Goal: Task Accomplishment & Management: Manage account settings

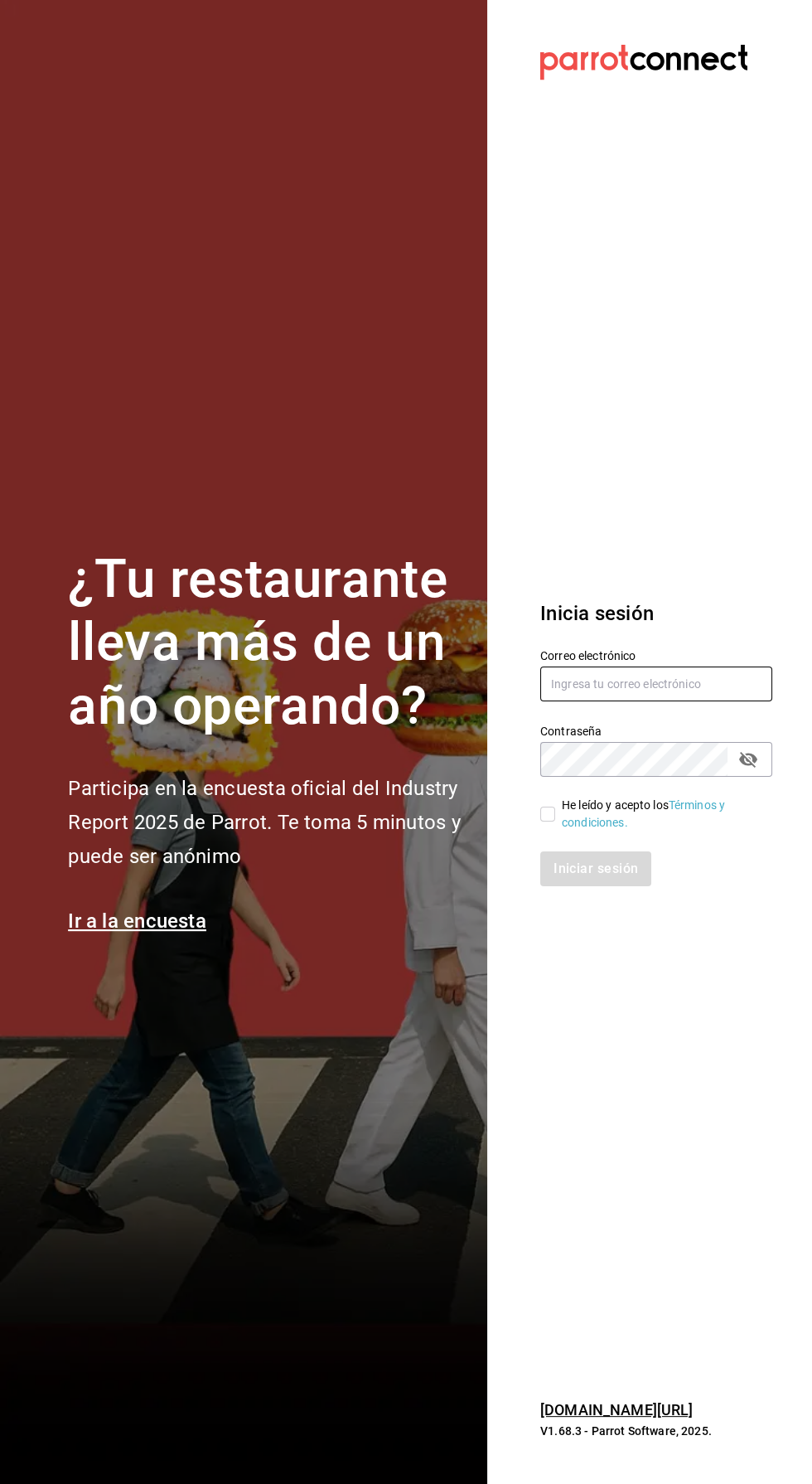
click at [668, 701] on input "text" at bounding box center [657, 683] width 233 height 35
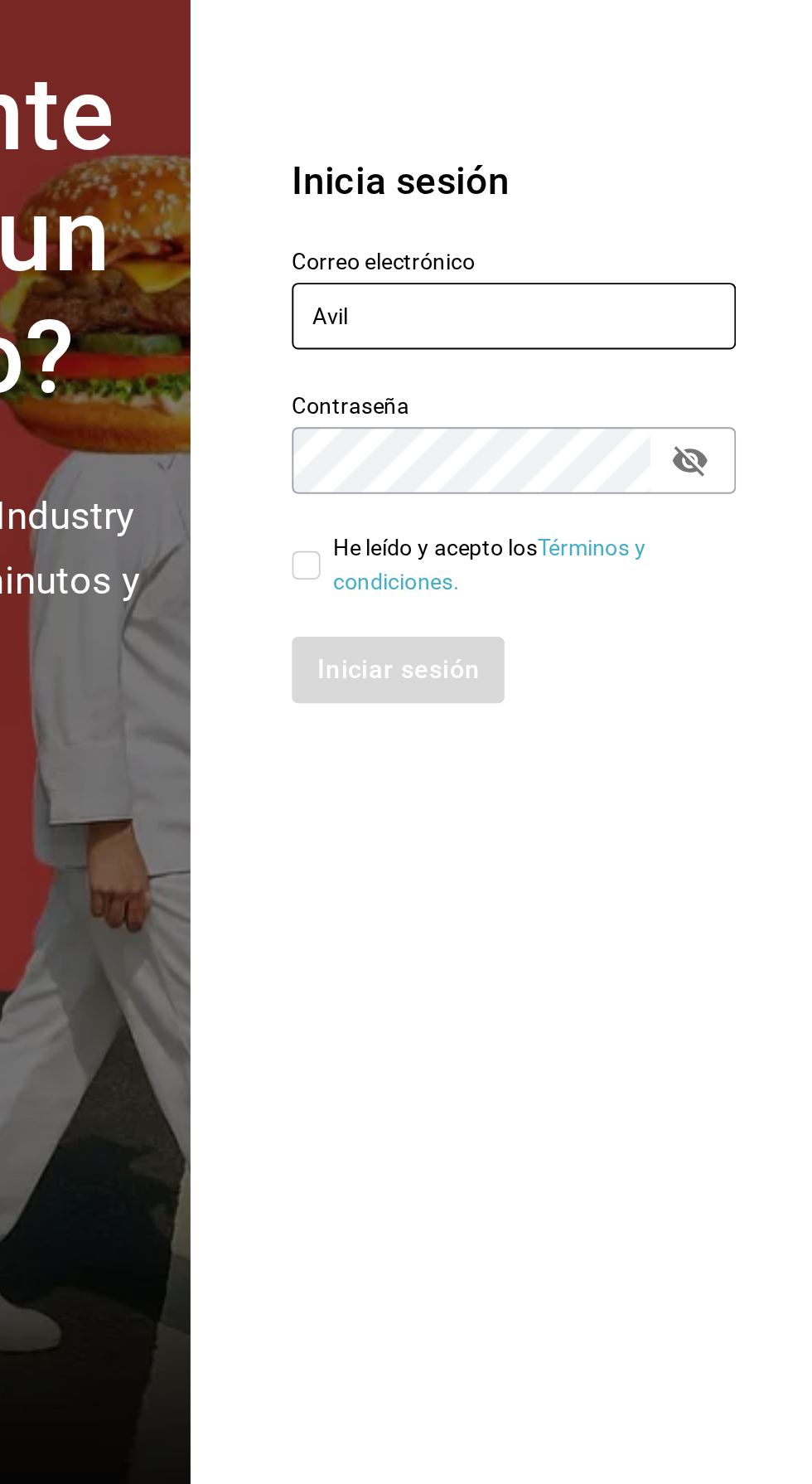
type input "[PERSON_NAME]"
type input "[PERSON_NAME][EMAIL_ADDRESS][DOMAIN_NAME]"
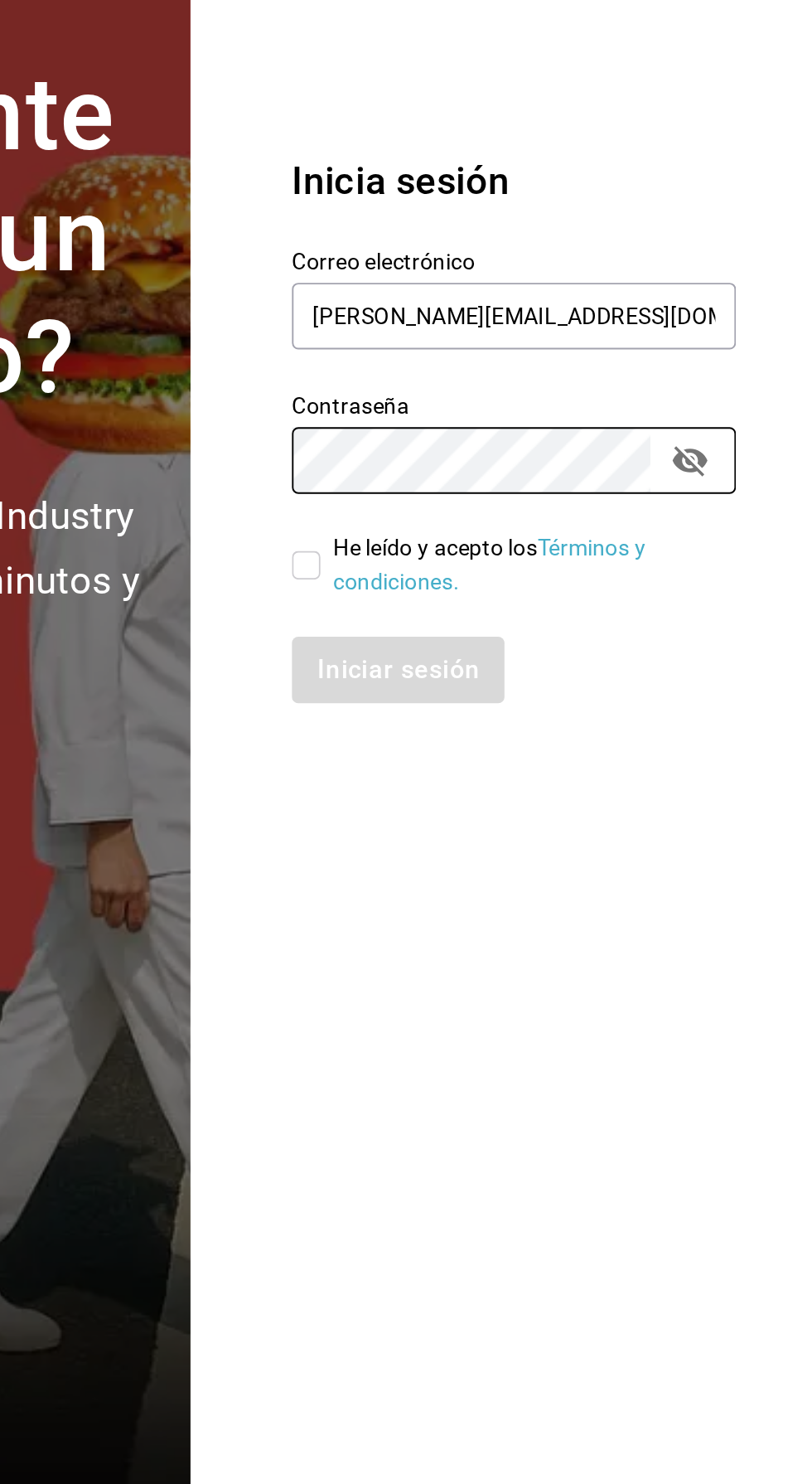
click at [543, 822] on input "He leído y acepto los Términos y condiciones." at bounding box center [548, 814] width 15 height 15
checkbox input "true"
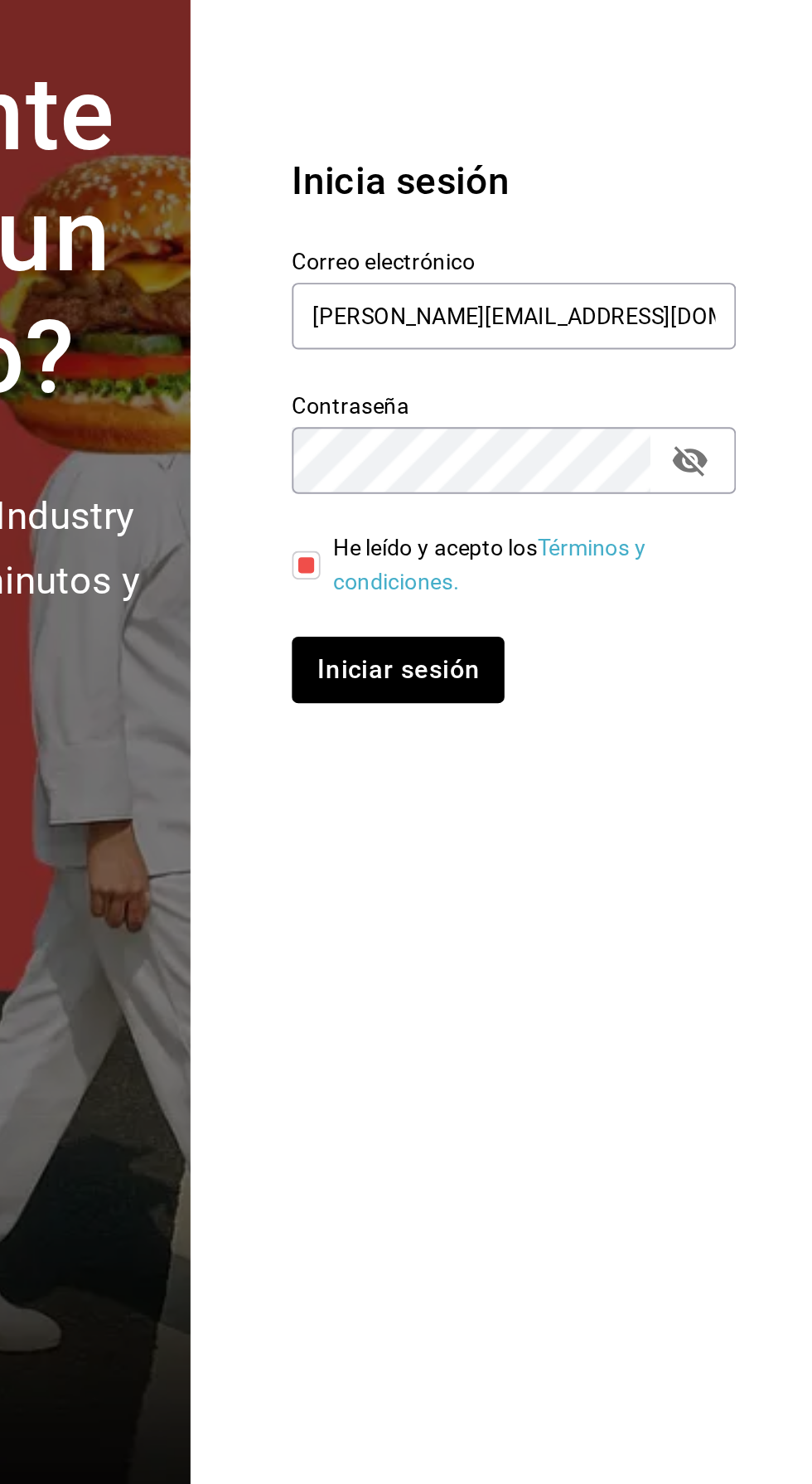
click at [738, 770] on icon "passwordField" at bounding box center [748, 759] width 20 height 20
click at [747, 770] on icon "passwordField" at bounding box center [748, 759] width 20 height 20
click at [562, 886] on button "Iniciar sesión" at bounding box center [596, 868] width 113 height 35
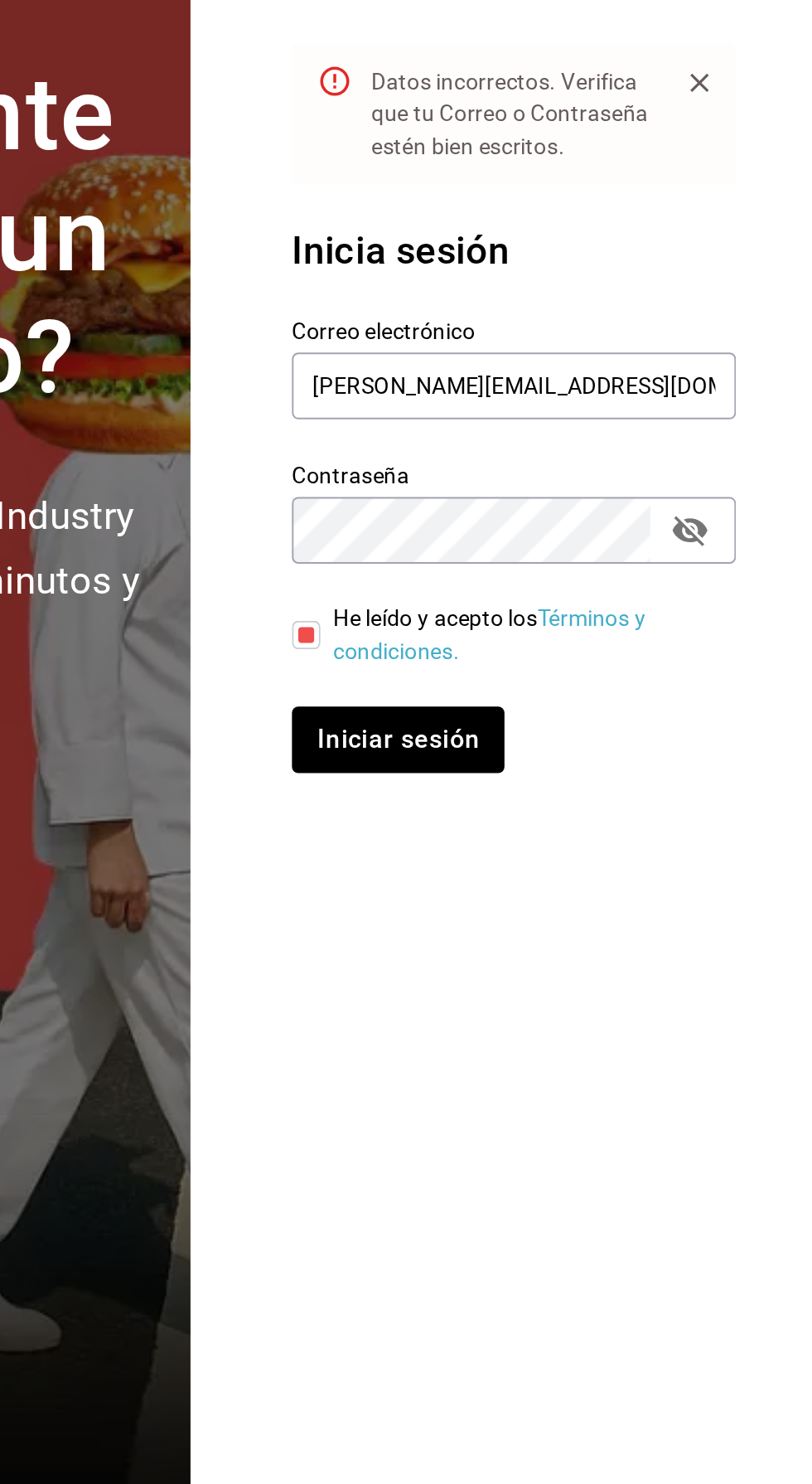
click at [758, 806] on icon "passwordField" at bounding box center [748, 795] width 20 height 20
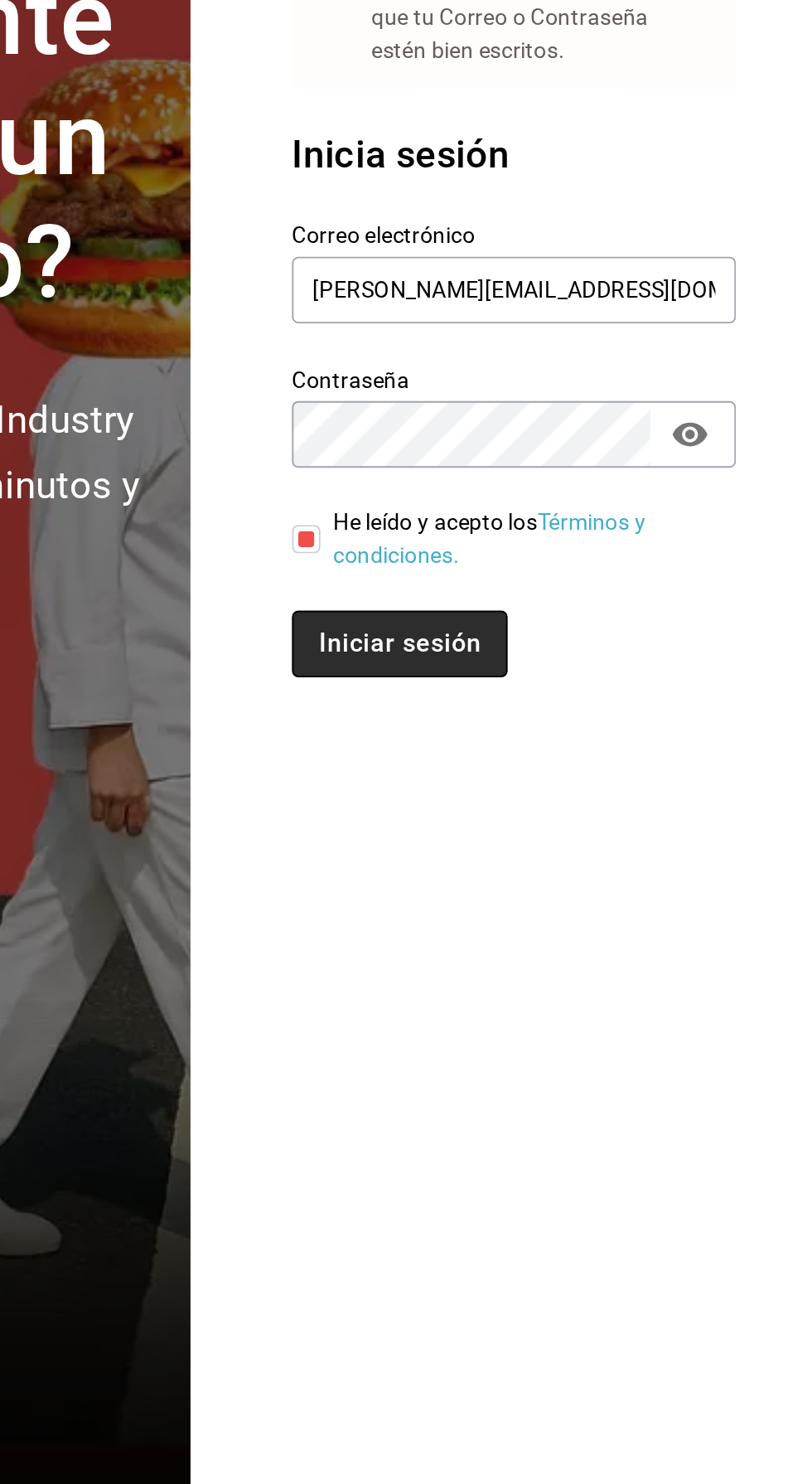
click at [615, 923] on button "Iniciar sesión" at bounding box center [596, 904] width 113 height 35
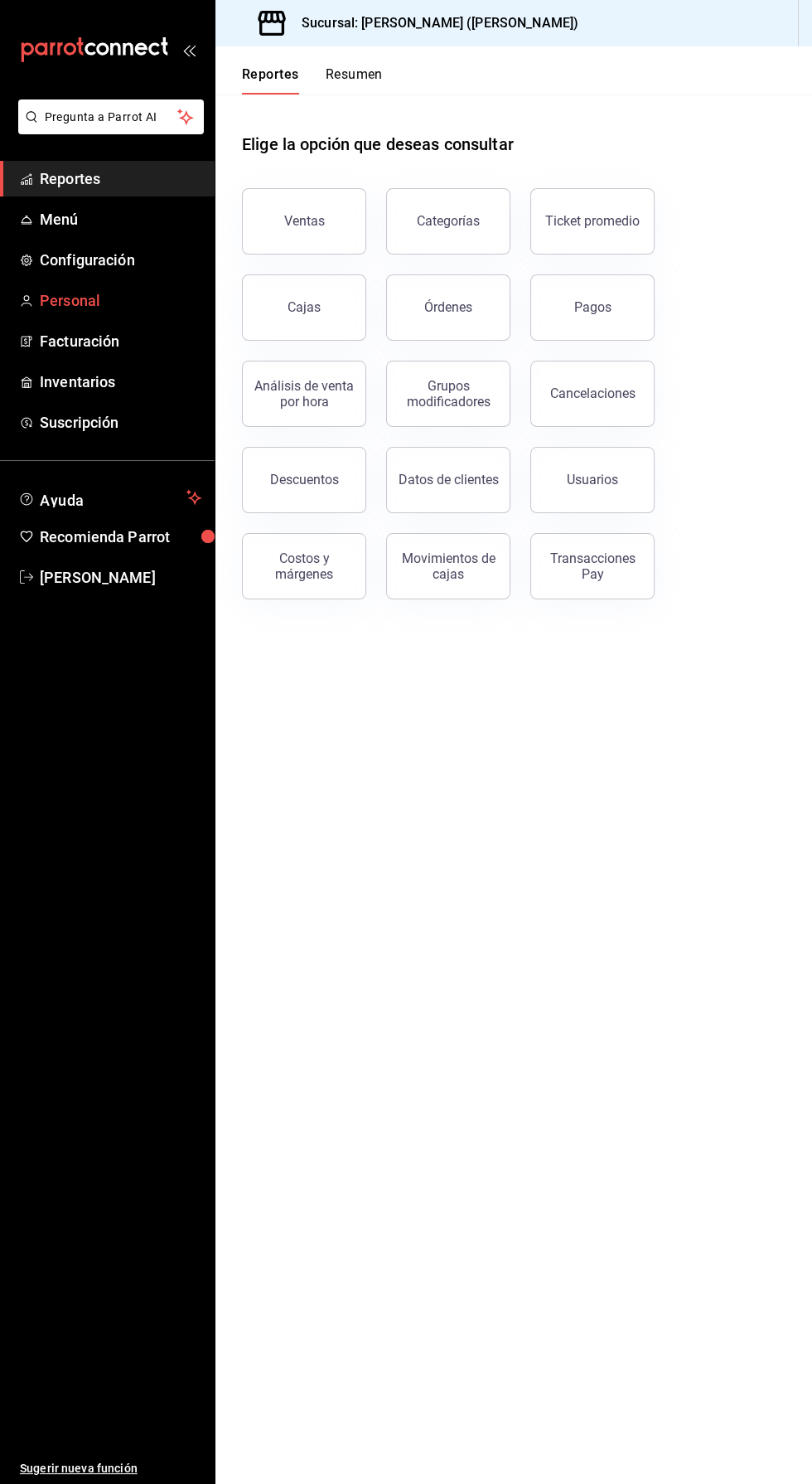
click at [56, 305] on span "Personal" at bounding box center [121, 300] width 162 height 22
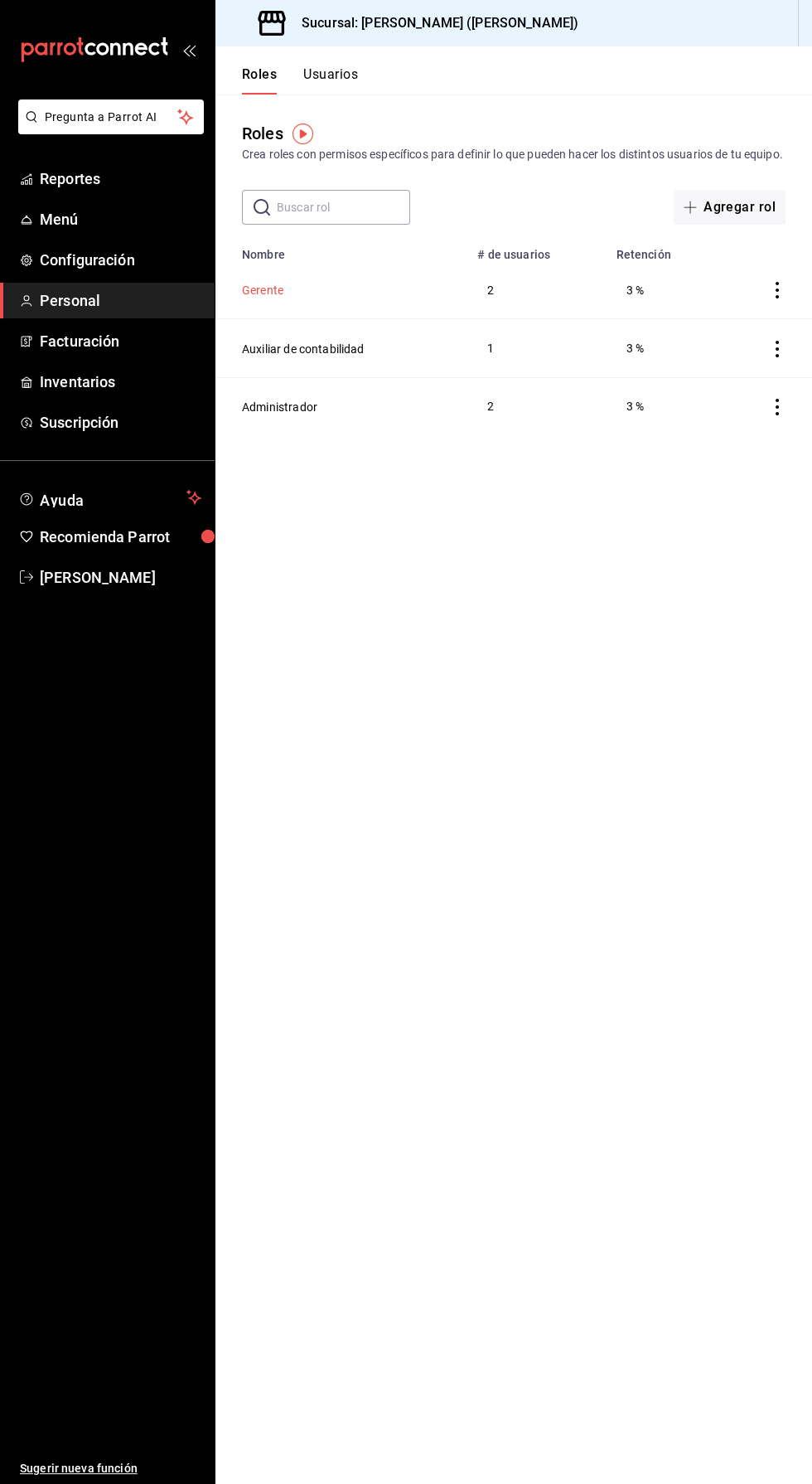
click at [277, 298] on button "Gerente" at bounding box center [263, 290] width 42 height 17
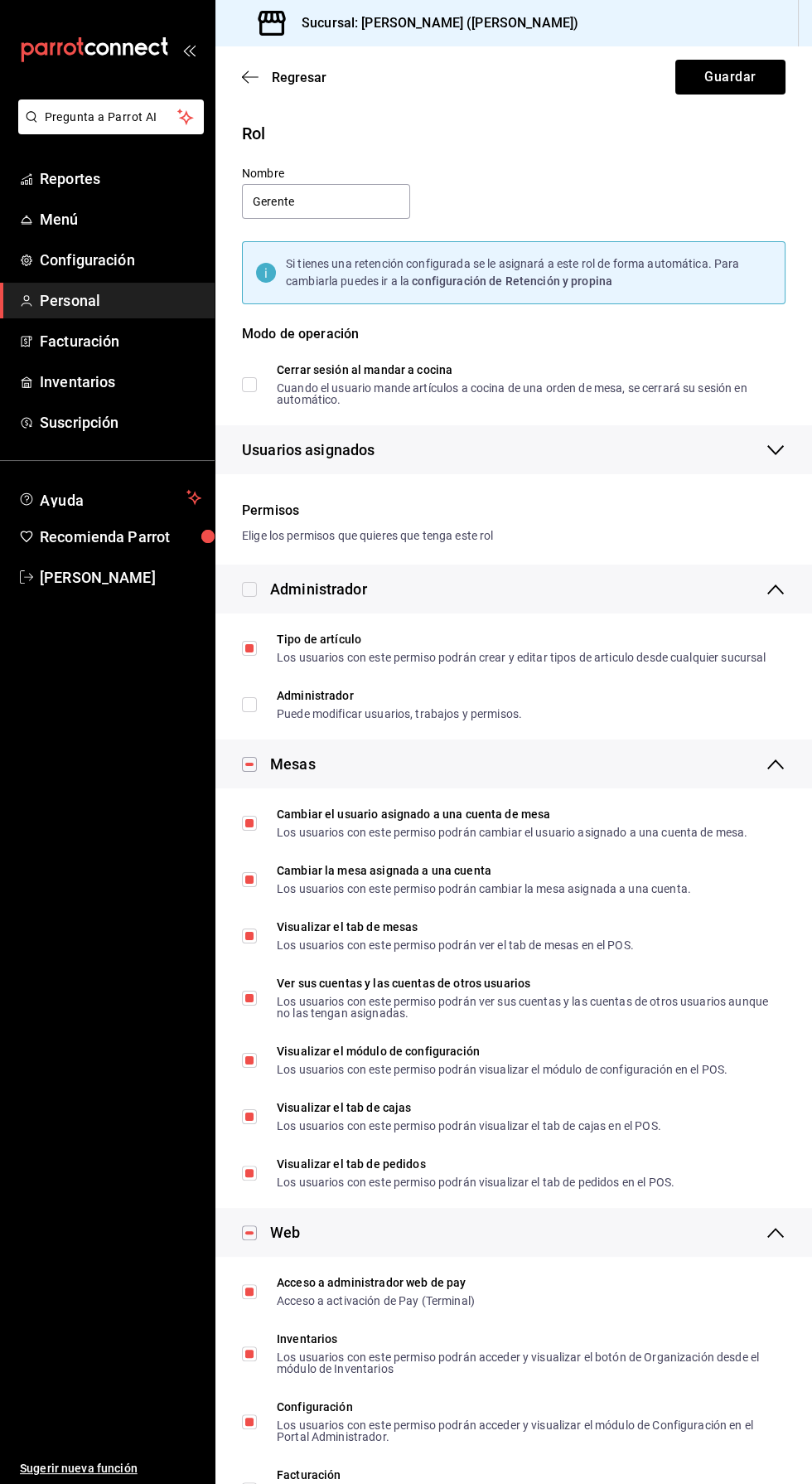
click at [61, 297] on span "Personal" at bounding box center [121, 300] width 162 height 22
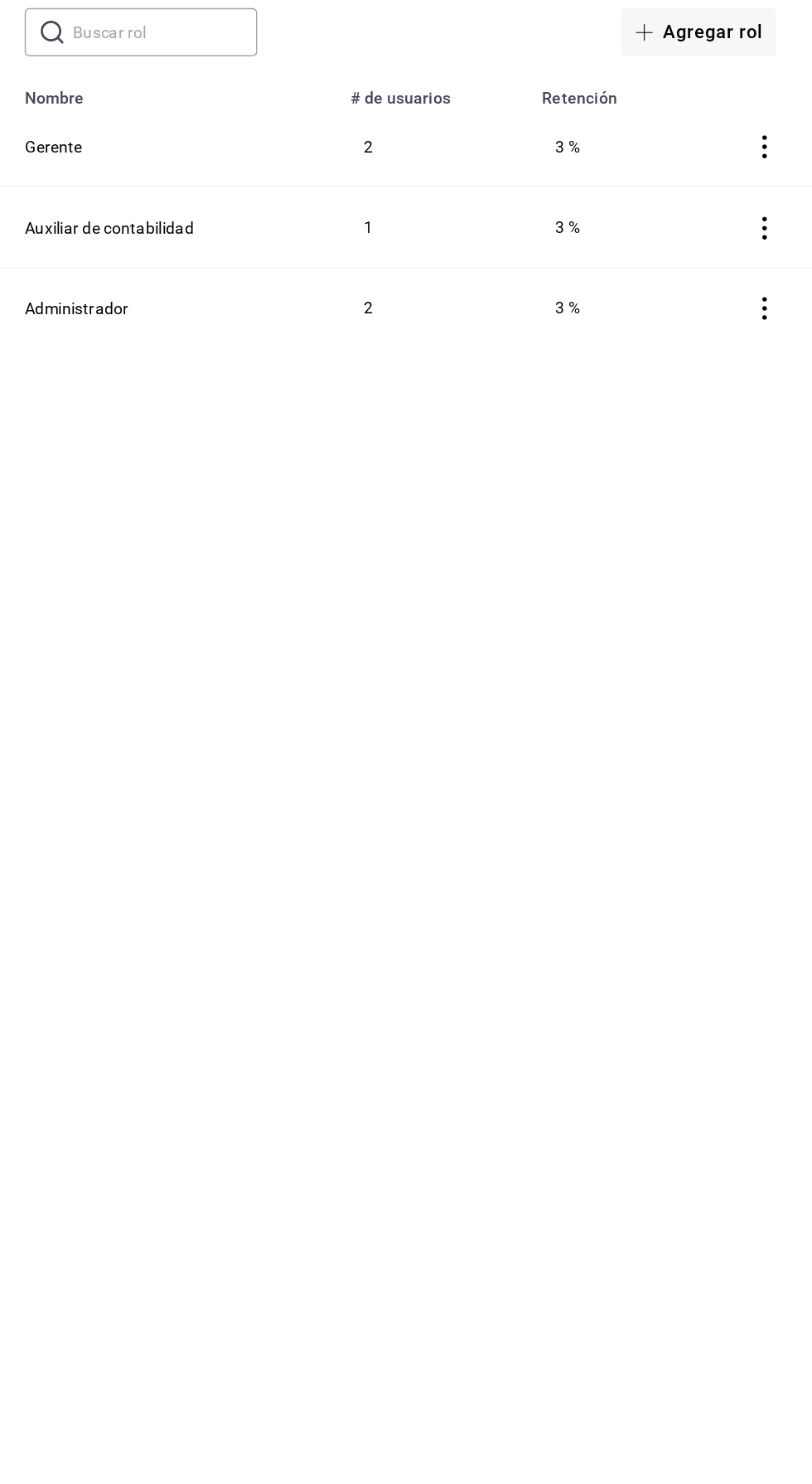
click at [777, 298] on icon "actions" at bounding box center [777, 290] width 4 height 17
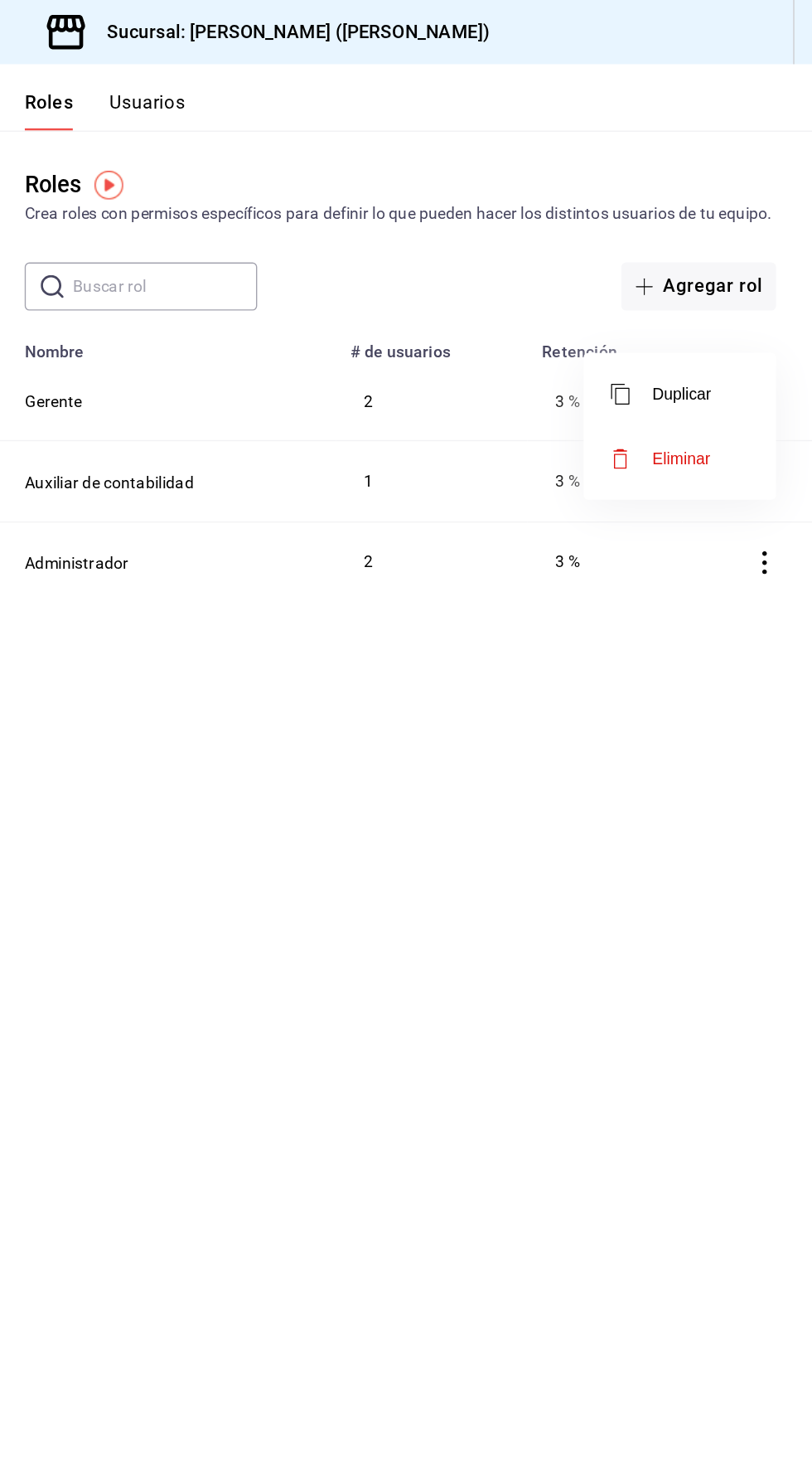
click at [674, 574] on div at bounding box center [406, 742] width 812 height 1484
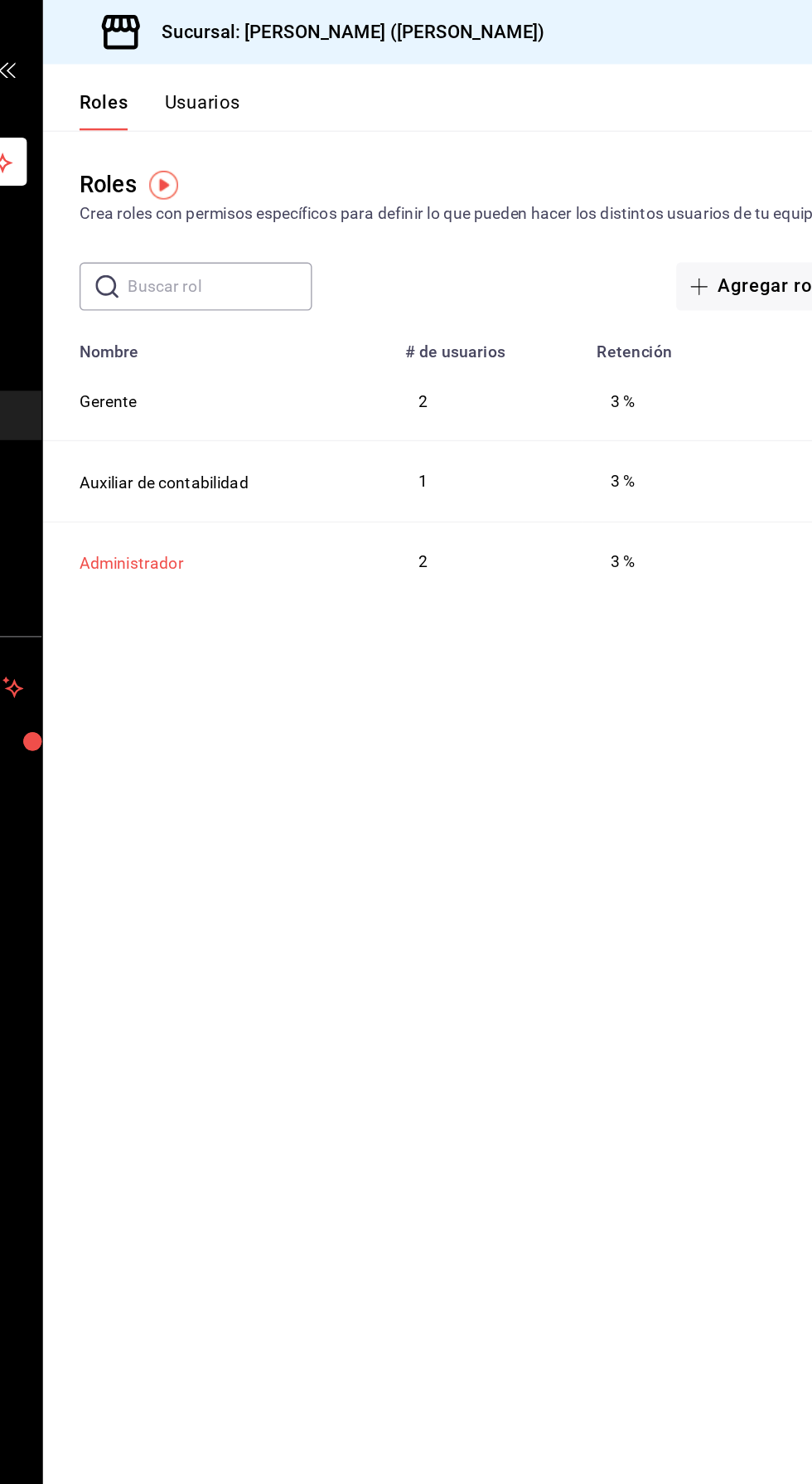
click at [284, 415] on button "Administrador" at bounding box center [280, 407] width 75 height 17
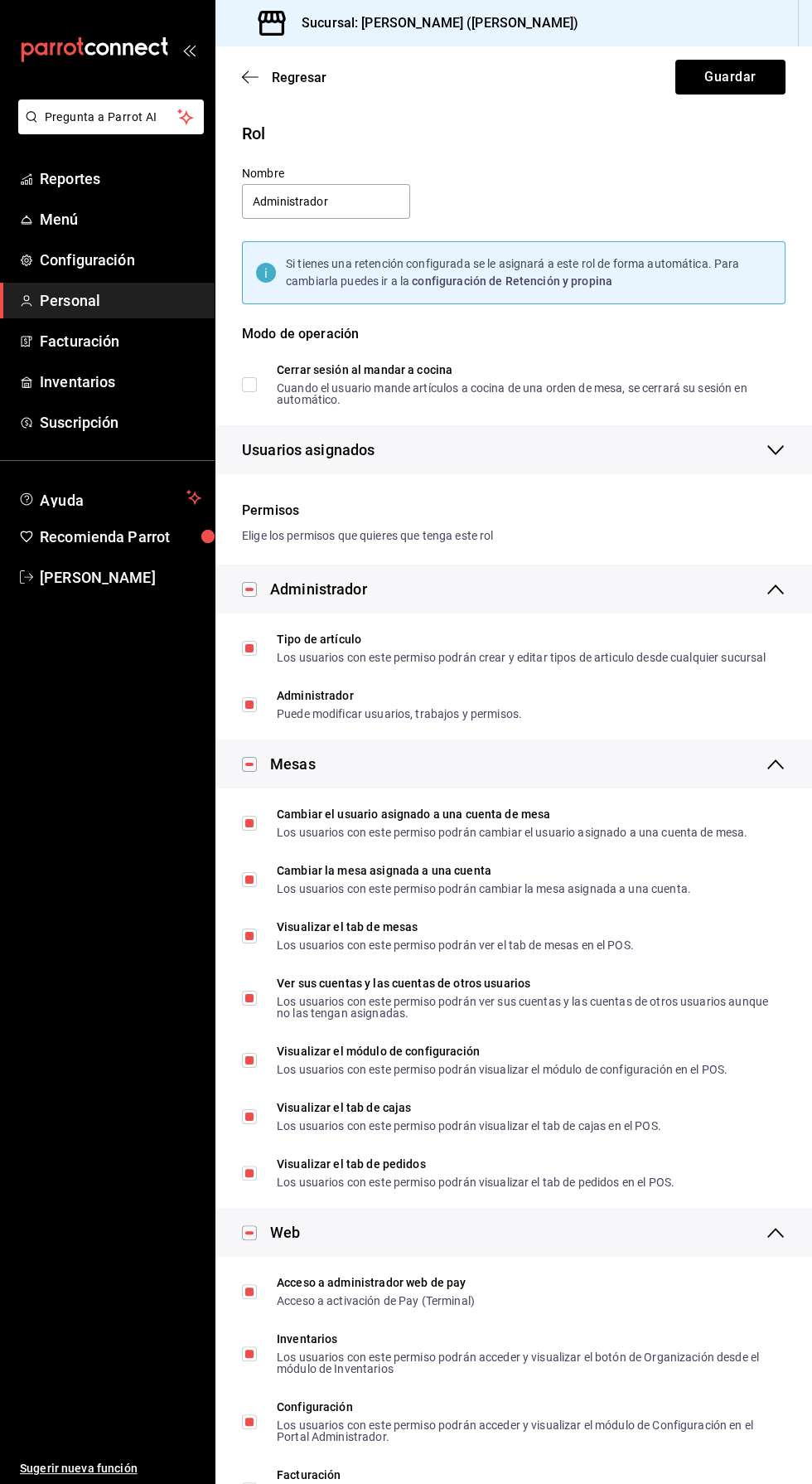
click at [79, 304] on span "Personal" at bounding box center [121, 300] width 162 height 22
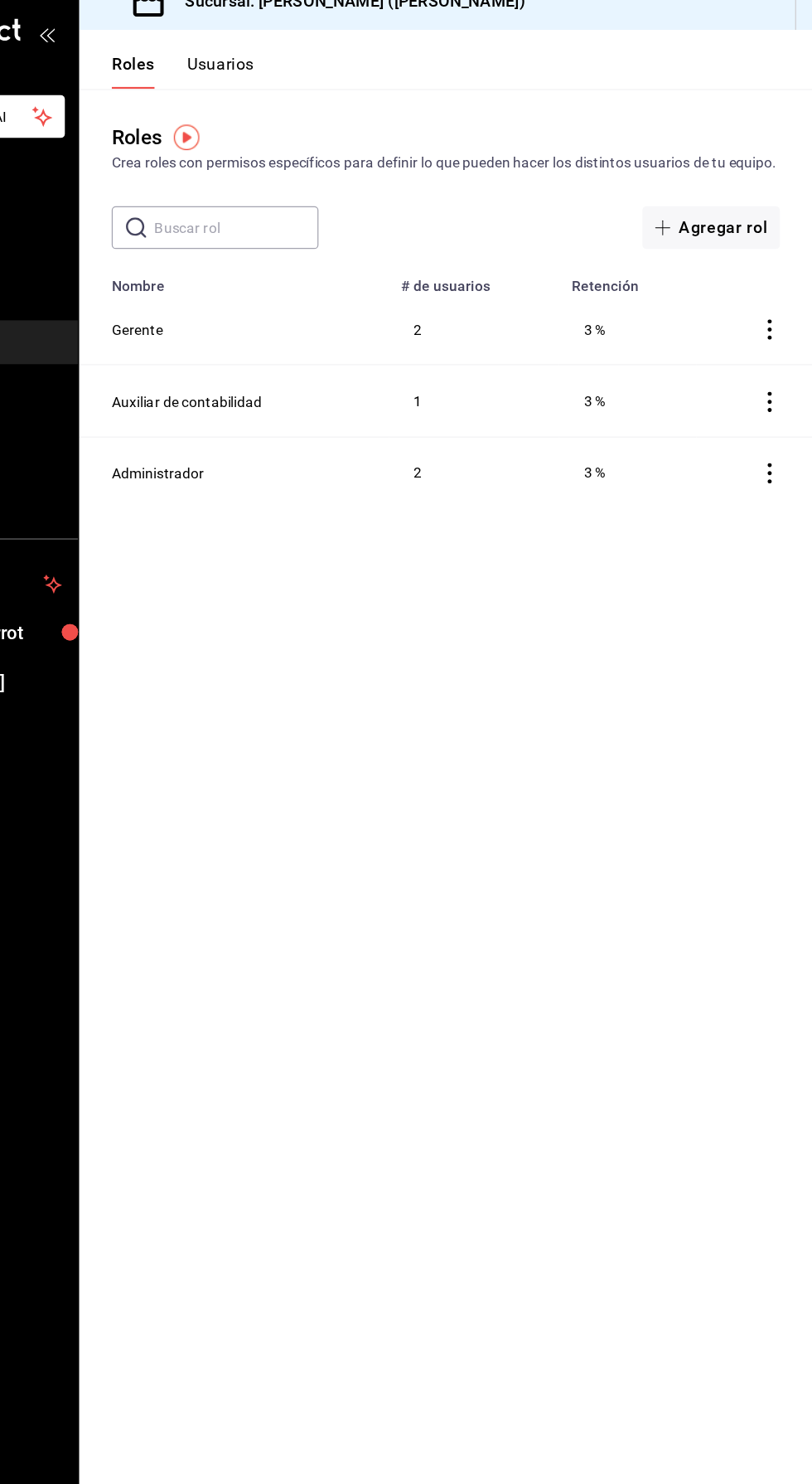
click at [332, 74] on button "Usuarios" at bounding box center [331, 81] width 55 height 28
